Goal: Task Accomplishment & Management: Use online tool/utility

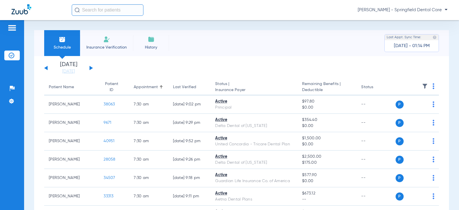
click at [119, 2] on div "[PERSON_NAME] - Springfield Dental Care" at bounding box center [229, 10] width 459 height 20
click at [118, 9] on input "text" at bounding box center [108, 9] width 72 height 11
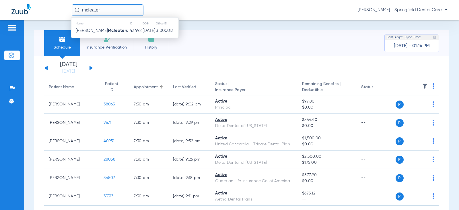
type input "mcfeater"
click at [106, 26] on th "Name" at bounding box center [100, 23] width 58 height 6
click at [108, 28] on strong "Mcfeater" at bounding box center [117, 30] width 18 height 4
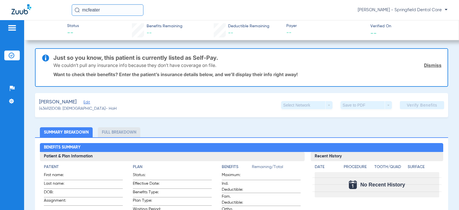
click at [87, 105] on span "Edit" at bounding box center [85, 102] width 5 height 5
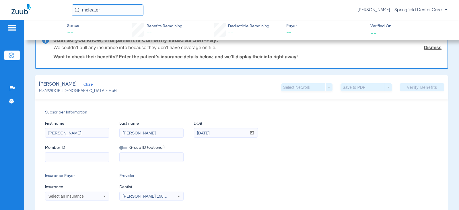
scroll to position [86, 0]
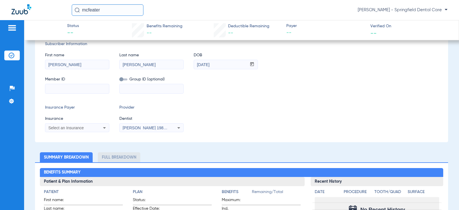
click at [65, 87] on input at bounding box center [77, 88] width 64 height 9
type input "18888980370"
click at [73, 131] on mat-select "Select an Insurance" at bounding box center [77, 127] width 64 height 9
click at [73, 129] on span "Select an Insurance" at bounding box center [66, 127] width 36 height 5
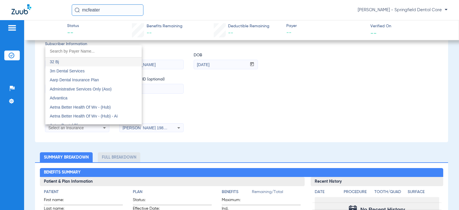
type input "i"
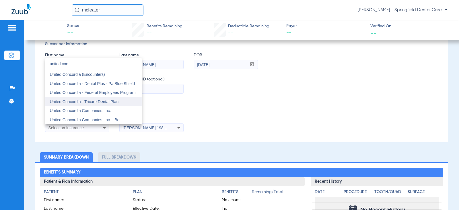
type input "united con"
click at [92, 103] on span "United Concordia - Tricare Dental Plan" at bounding box center [84, 101] width 69 height 5
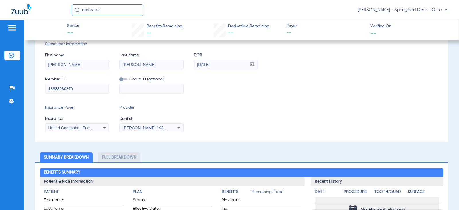
click at [151, 132] on mat-select "[PERSON_NAME] 1982829420" at bounding box center [151, 127] width 64 height 9
click at [152, 126] on div "[PERSON_NAME] 1982829420" at bounding box center [152, 127] width 64 height 7
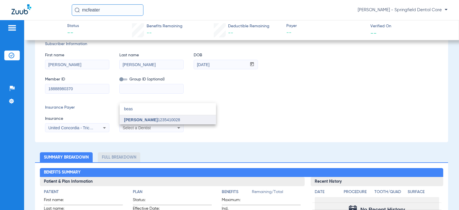
type input "beas"
click at [148, 116] on mat-option "[PERSON_NAME] 1235410028" at bounding box center [168, 119] width 96 height 9
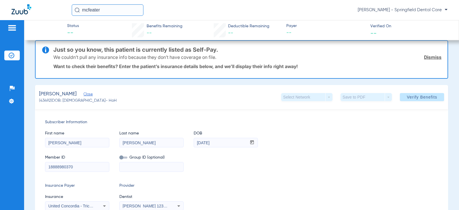
scroll to position [0, 0]
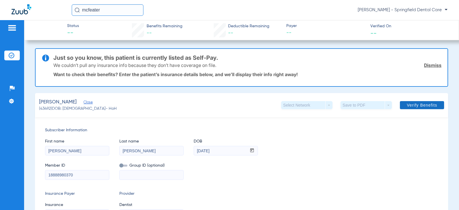
click at [420, 107] on span "Verify Benefits" at bounding box center [422, 105] width 30 height 5
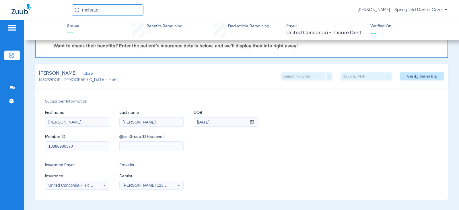
drag, startPoint x: 66, startPoint y: 146, endPoint x: -51, endPoint y: 147, distance: 117.6
click at [0, 147] on html "mcfeater [PERSON_NAME] - Springfield Dental Care Patients Insurance Verificatio…" at bounding box center [229, 105] width 459 height 210
paste input "05111422001"
type input "105111422001"
click at [413, 79] on span at bounding box center [422, 76] width 44 height 14
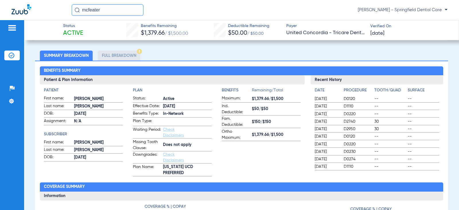
scroll to position [201, 0]
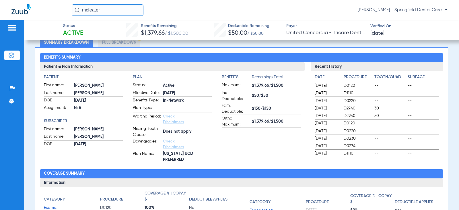
click at [249, 156] on app-benefits-information "Benefits Remaining/Total Maximum: $1,379.66/$1,500 Ind. Deductible: $50/$50 Fam…" at bounding box center [261, 118] width 79 height 89
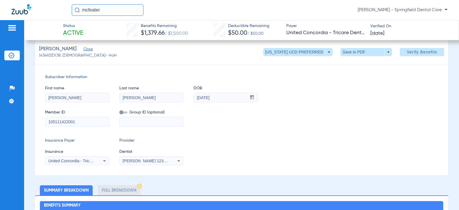
scroll to position [0, 0]
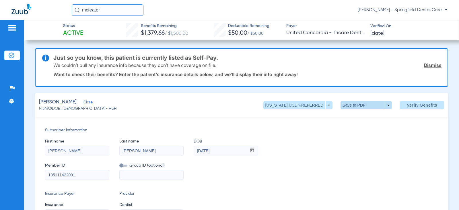
click at [354, 103] on span at bounding box center [365, 105] width 51 height 8
click at [363, 119] on button "insert_drive_file Save to PDF" at bounding box center [357, 116] width 43 height 11
